Goal: Transaction & Acquisition: Purchase product/service

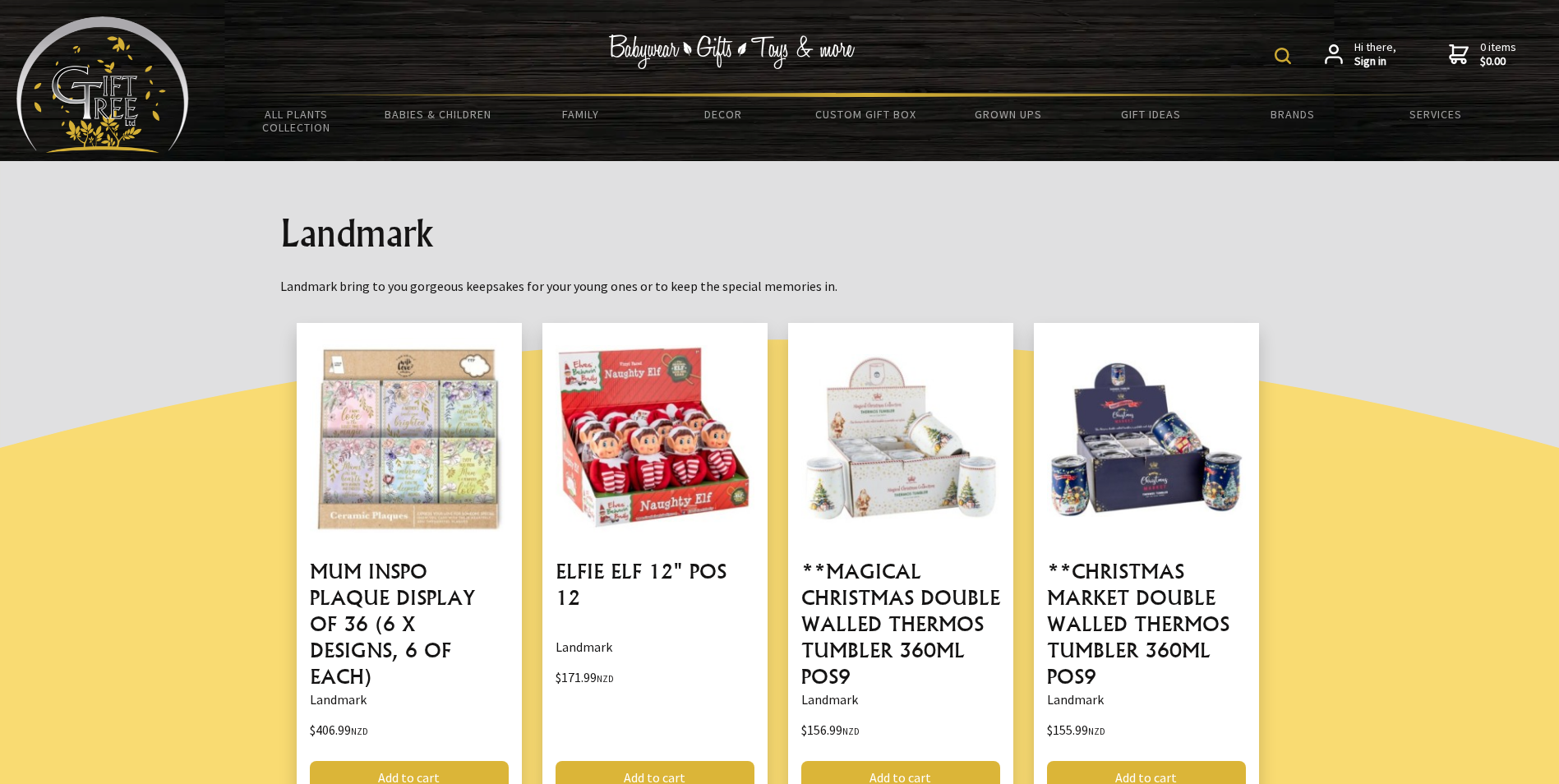
click at [1285, 61] on img at bounding box center [1283, 56] width 17 height 17
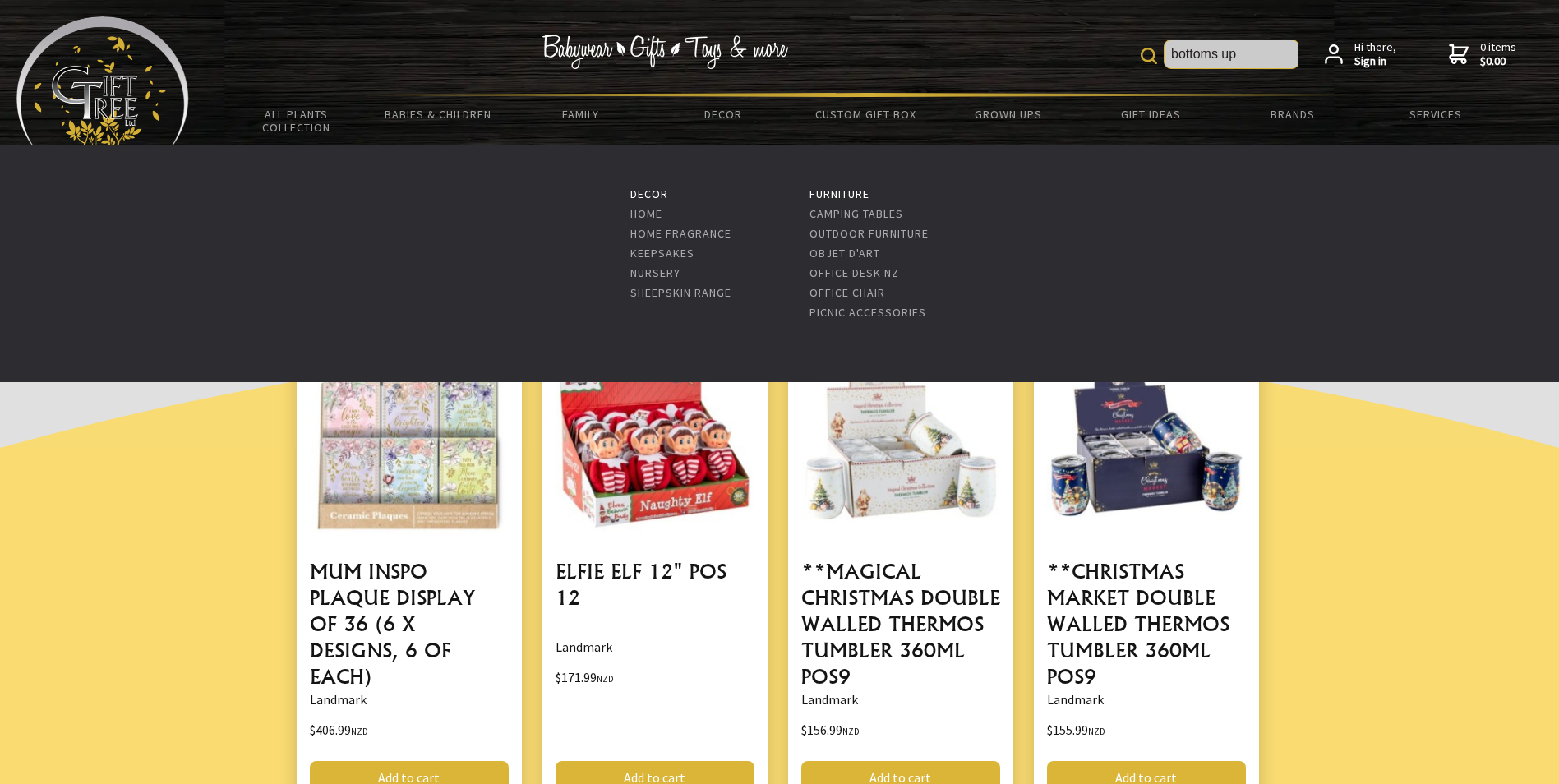
type input "bottoms up"
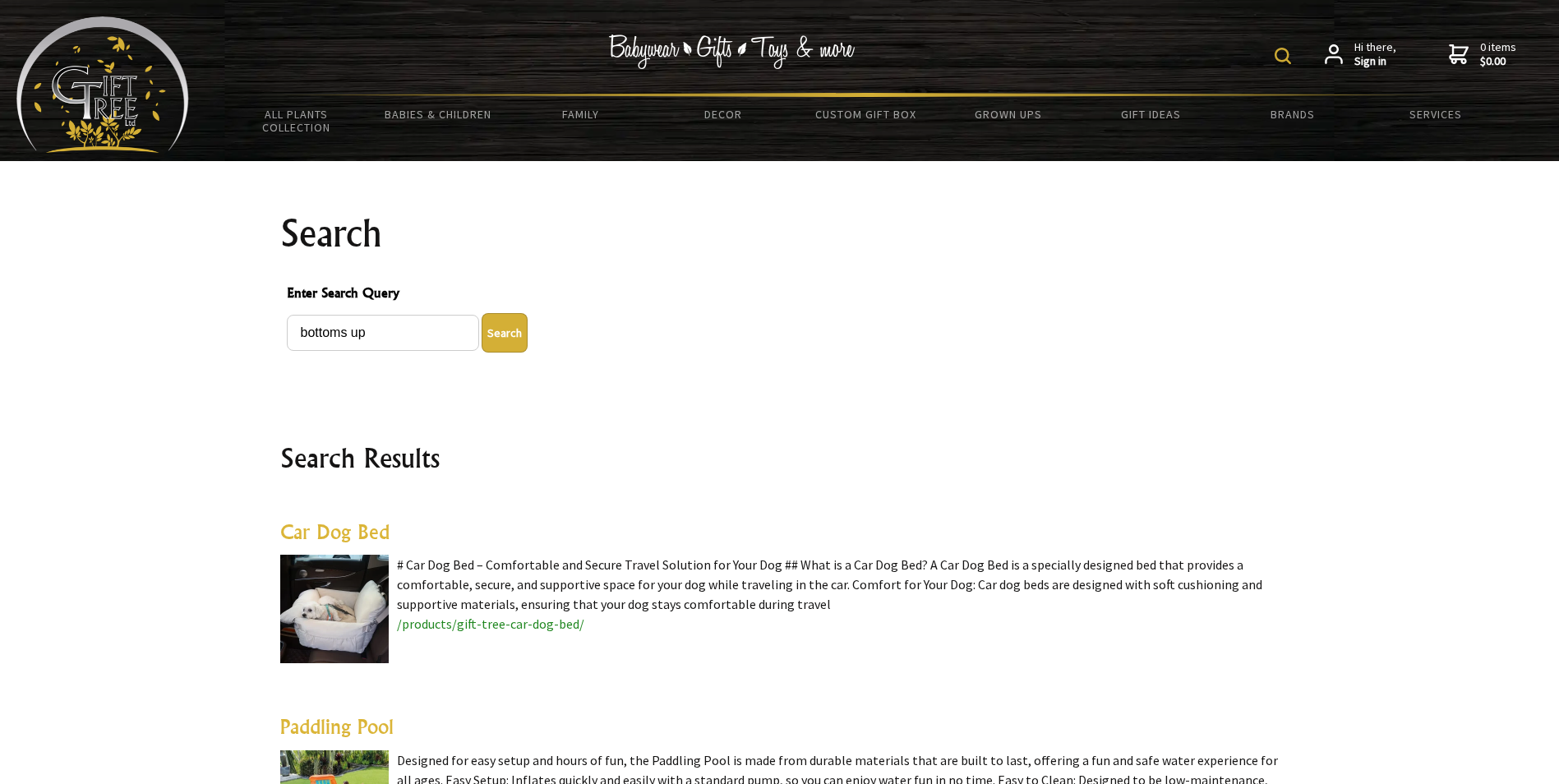
click at [1279, 59] on img at bounding box center [1283, 56] width 17 height 17
type input "p"
type input "stemless glass"
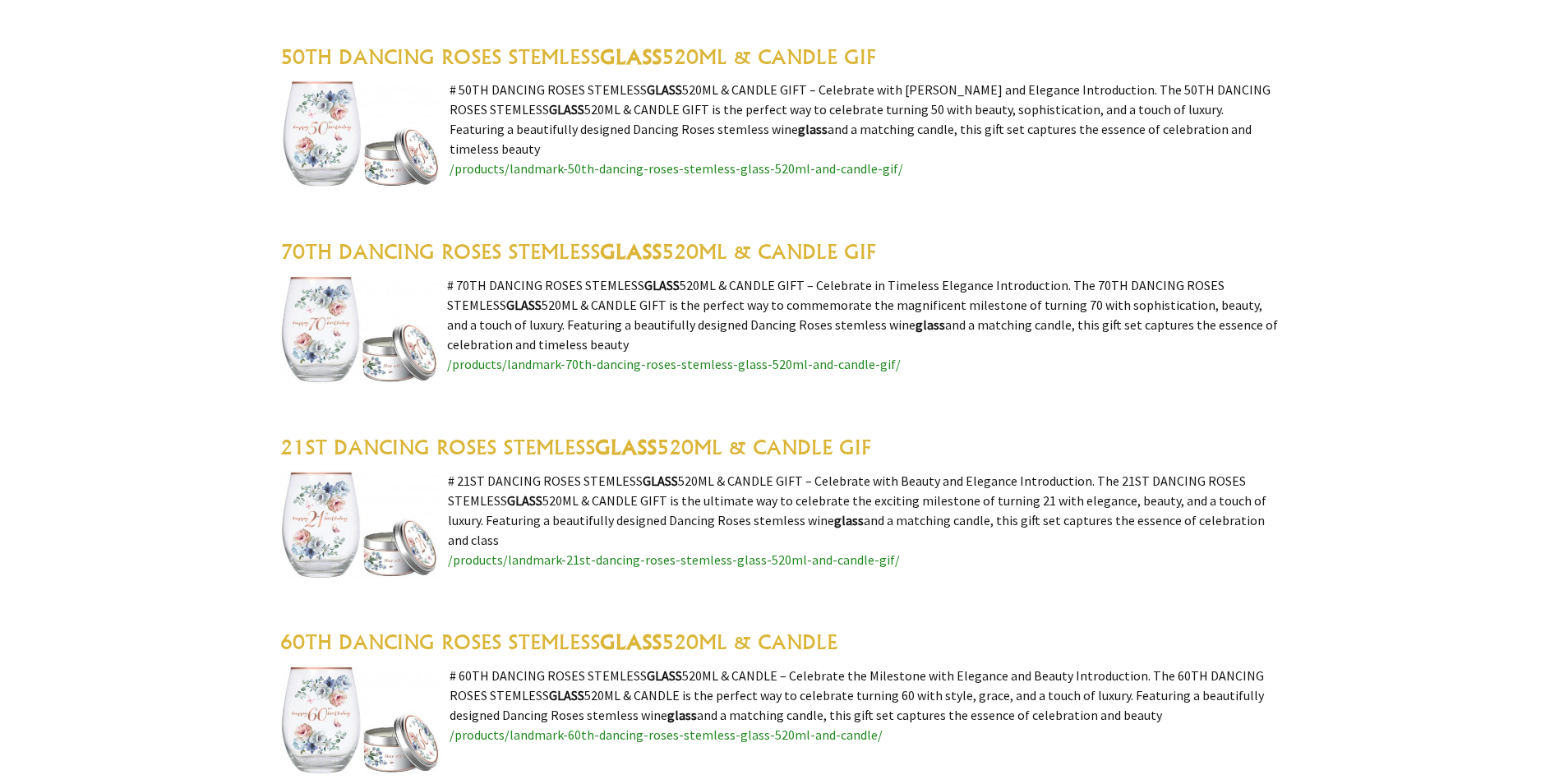
scroll to position [4766, 0]
